Goal: Information Seeking & Learning: Learn about a topic

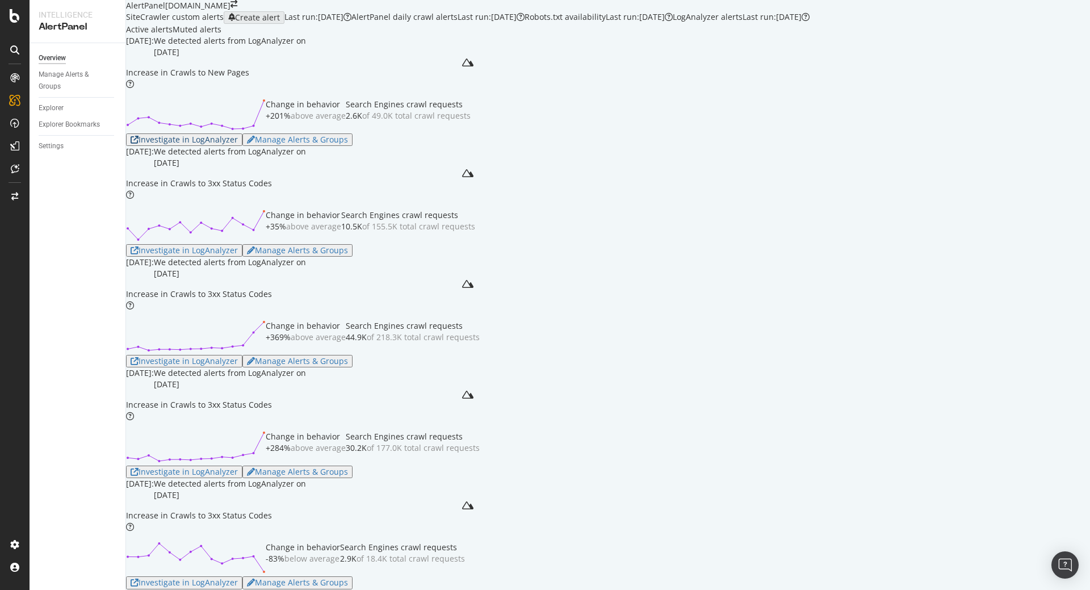
click at [232, 144] on div "Investigate in LogAnalyzer" at bounding box center [184, 139] width 107 height 9
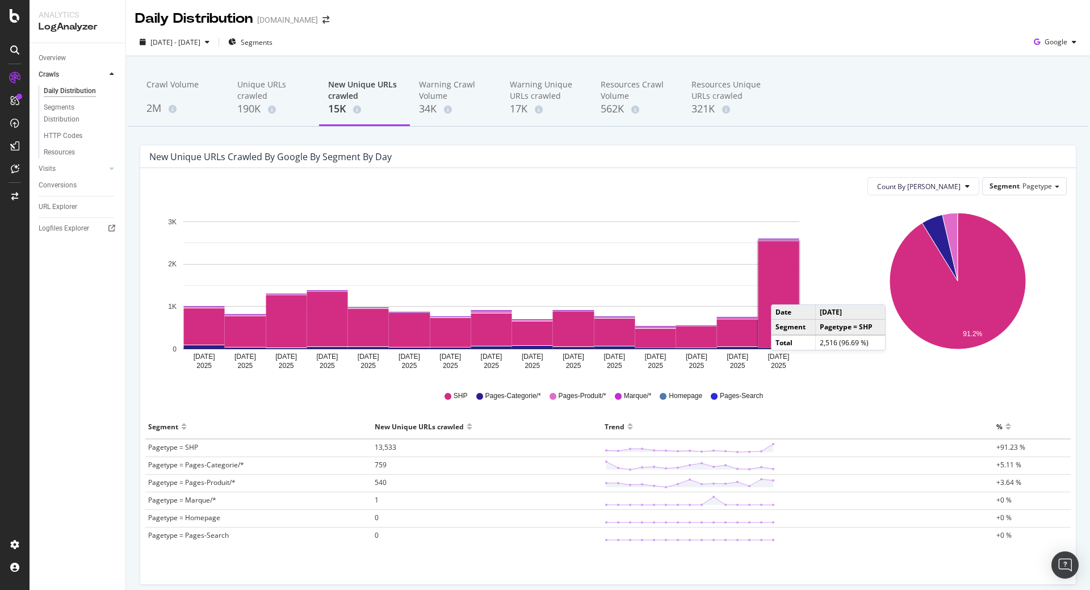
click at [782, 293] on rect "A chart." at bounding box center [778, 294] width 41 height 106
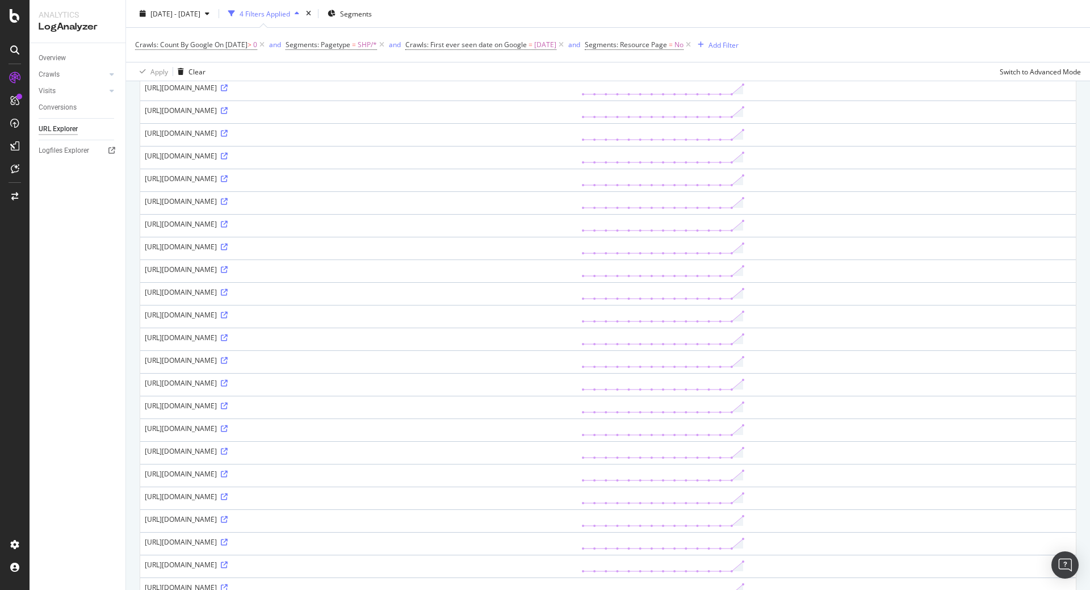
scroll to position [613, 0]
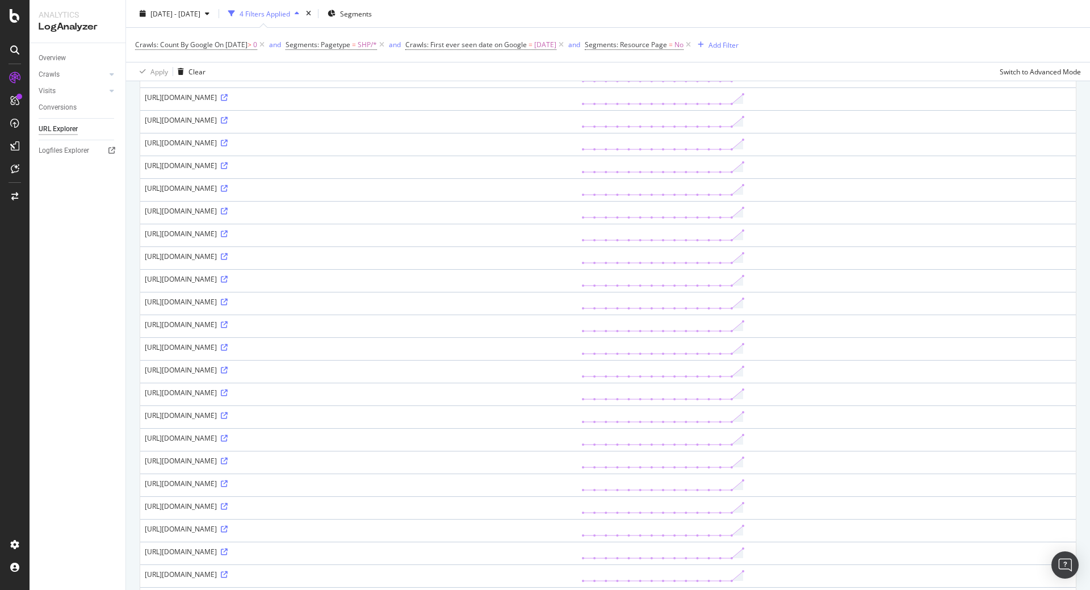
drag, startPoint x: 168, startPoint y: 309, endPoint x: 193, endPoint y: 306, distance: 25.1
click at [193, 306] on div "[URL][DOMAIN_NAME]" at bounding box center [358, 302] width 427 height 10
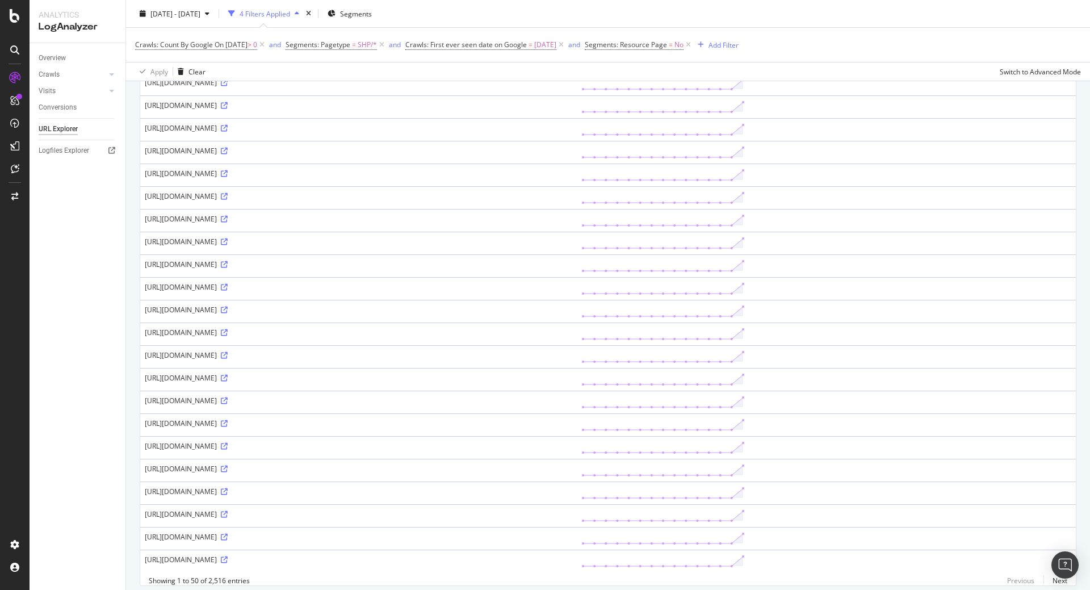
scroll to position [814, 0]
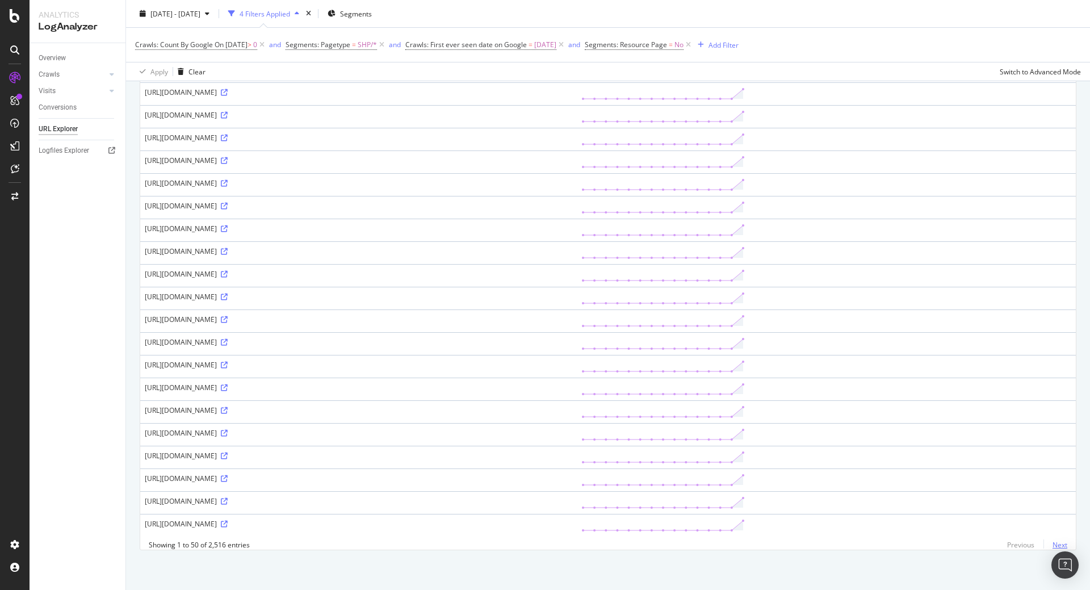
click at [1052, 544] on link "Next" at bounding box center [1055, 544] width 24 height 16
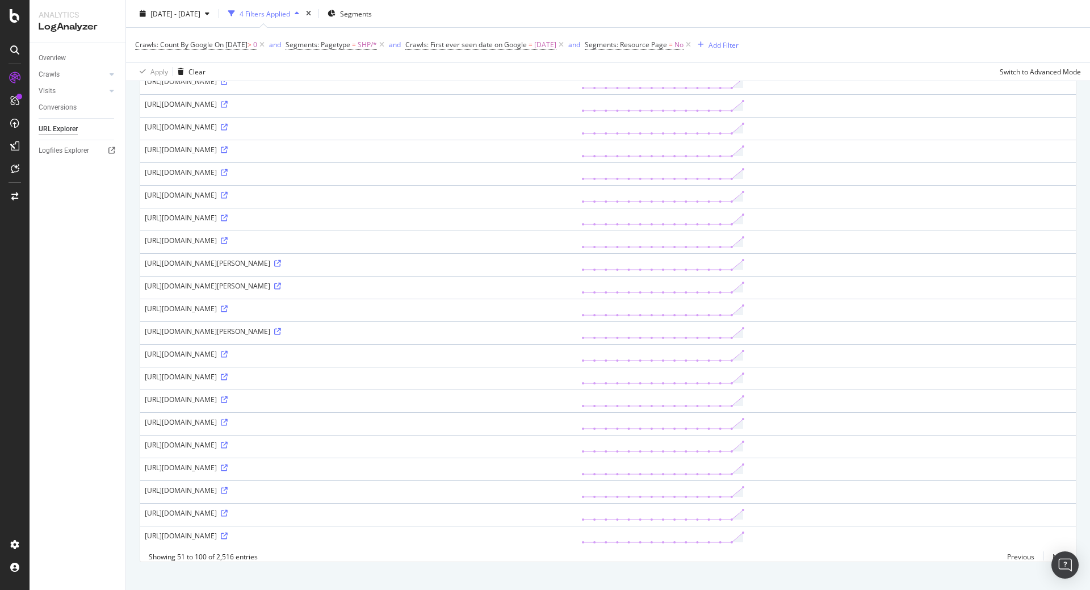
scroll to position [808, 0]
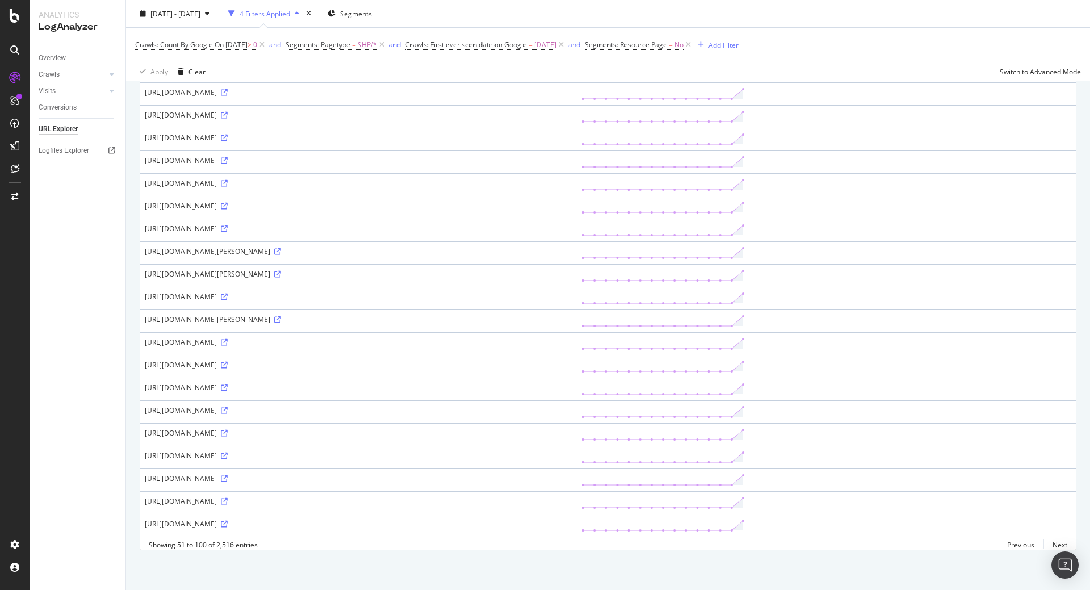
drag, startPoint x: 380, startPoint y: 289, endPoint x: 444, endPoint y: 293, distance: 64.8
click at [444, 293] on td "[URL][DOMAIN_NAME]" at bounding box center [358, 298] width 436 height 23
click at [228, 293] on icon at bounding box center [224, 296] width 7 height 7
